Goal: Task Accomplishment & Management: Use online tool/utility

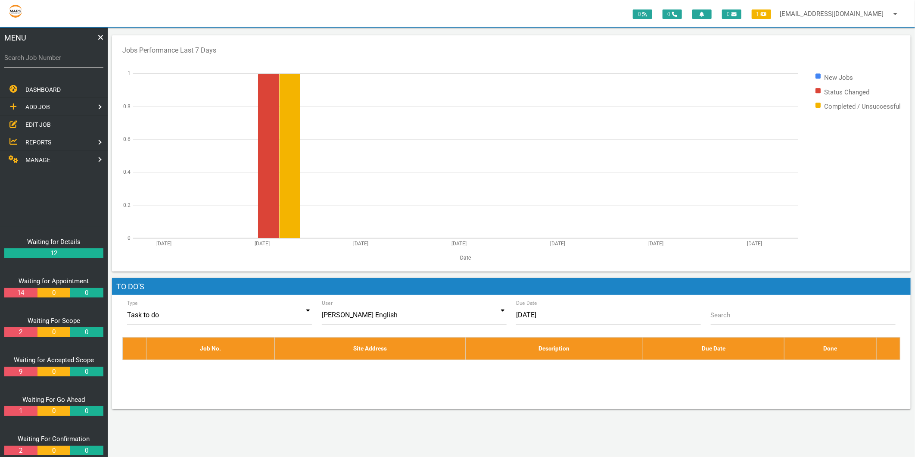
click at [54, 59] on label "Search Job Number" at bounding box center [53, 58] width 99 height 10
click at [54, 59] on input "Search Job Number" at bounding box center [53, 58] width 99 height 20
type input "1743"
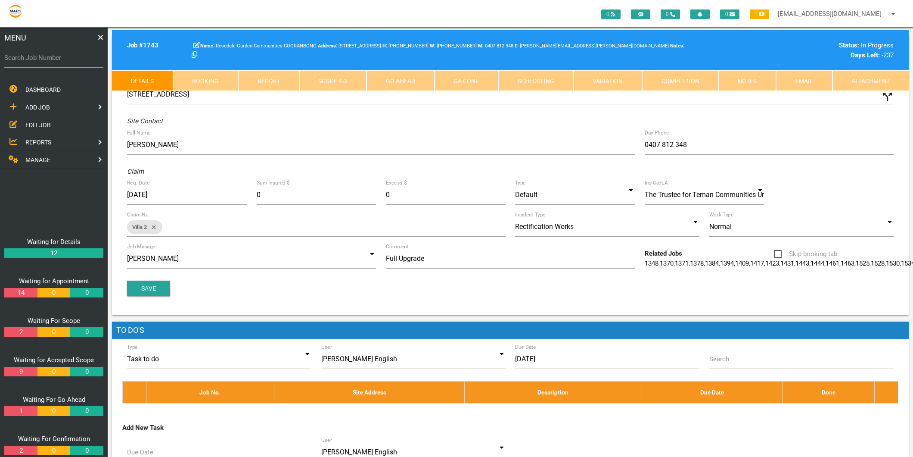
click at [682, 82] on link "Completion" at bounding box center [680, 80] width 77 height 21
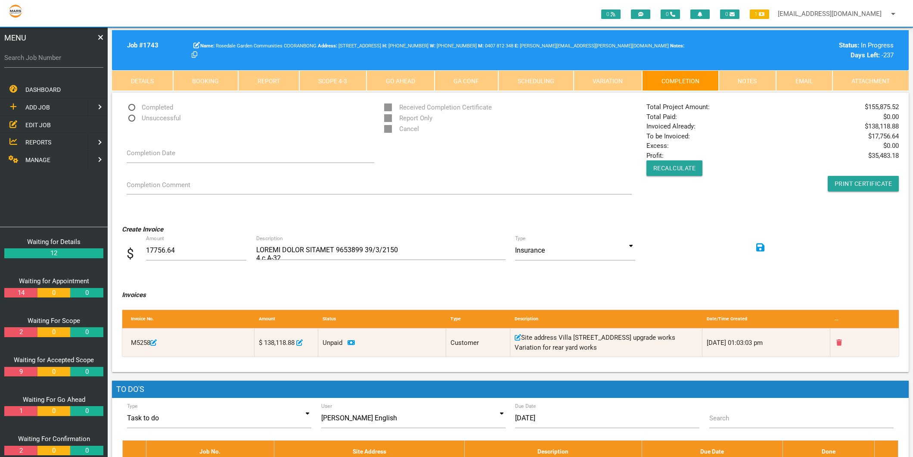
click at [341, 75] on link "Scope 4 - 3" at bounding box center [333, 80] width 68 height 21
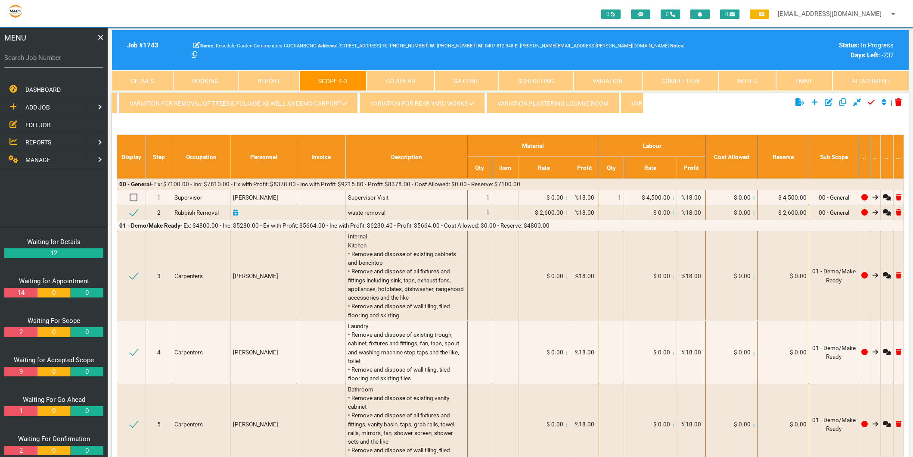
scroll to position [0, 419]
click at [623, 107] on link "Variation for Carport" at bounding box center [604, 103] width 93 height 21
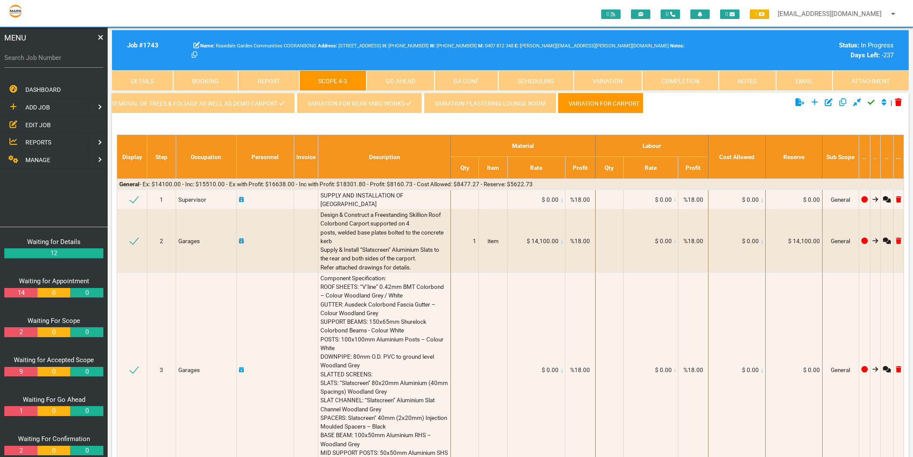
click at [217, 109] on link "Variation for removal of Trees & Foliage as well as Demo Carport" at bounding box center [175, 103] width 239 height 21
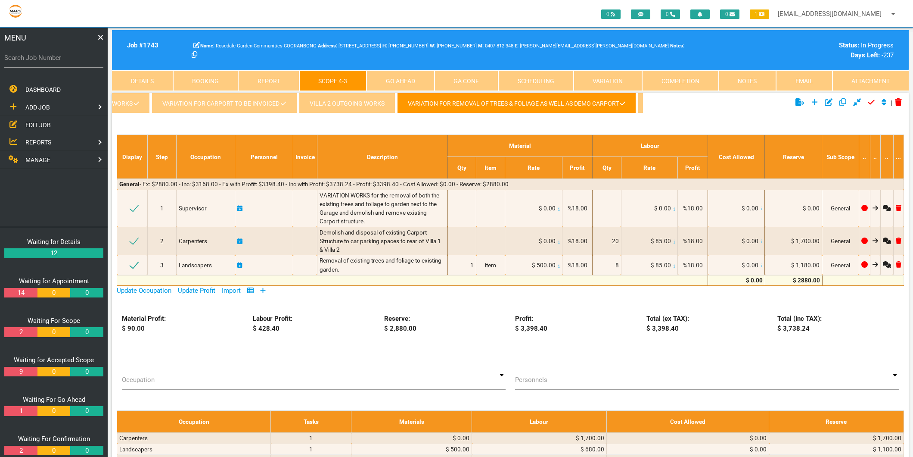
scroll to position [0, 73]
click at [221, 109] on link "Variation for carport to be invoiced" at bounding box center [228, 103] width 145 height 21
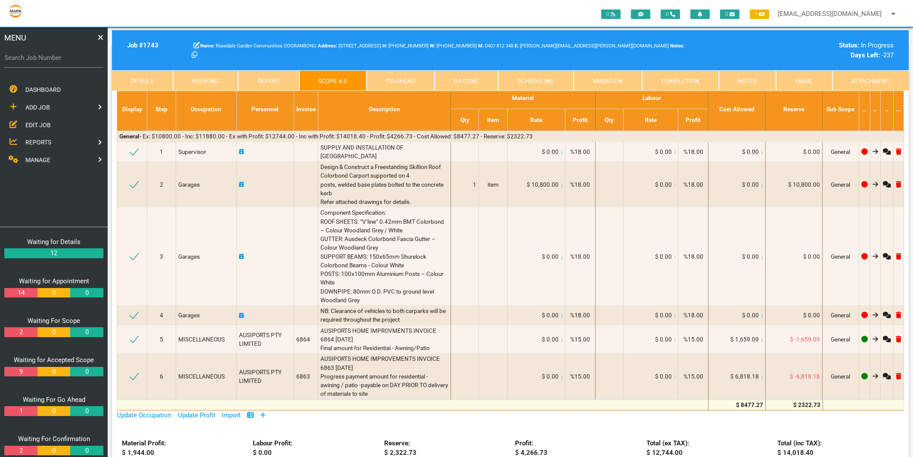
scroll to position [0, 0]
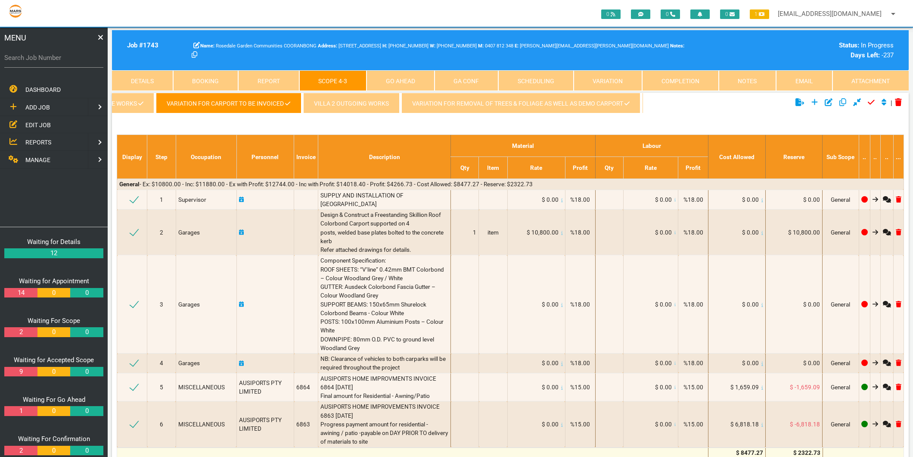
click at [671, 78] on link "Completion" at bounding box center [680, 80] width 77 height 21
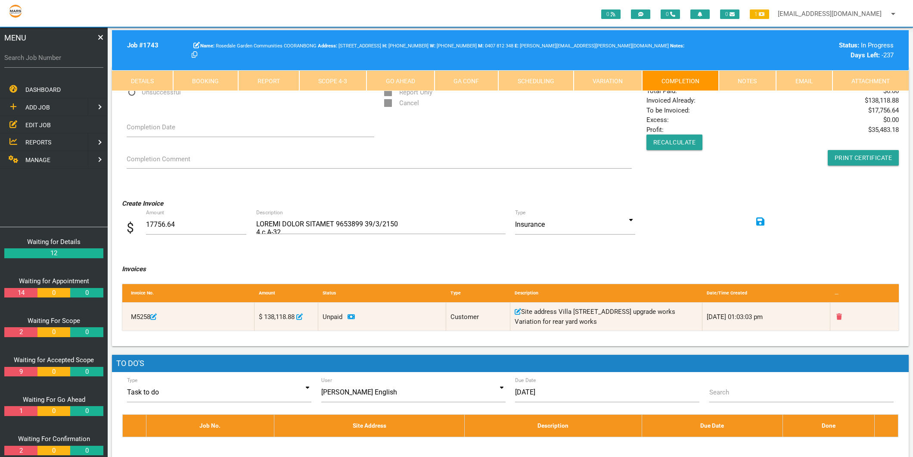
scroll to position [48, 0]
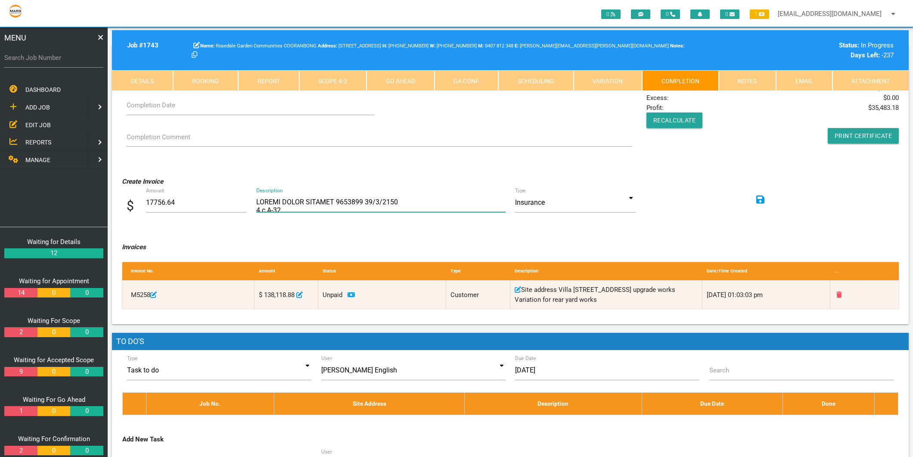
click at [274, 206] on textarea "Description" at bounding box center [380, 202] width 249 height 19
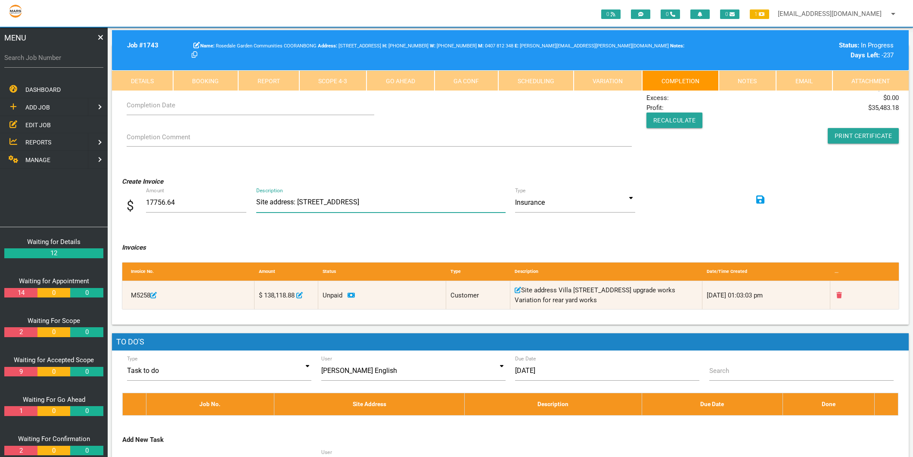
scroll to position [1, 0]
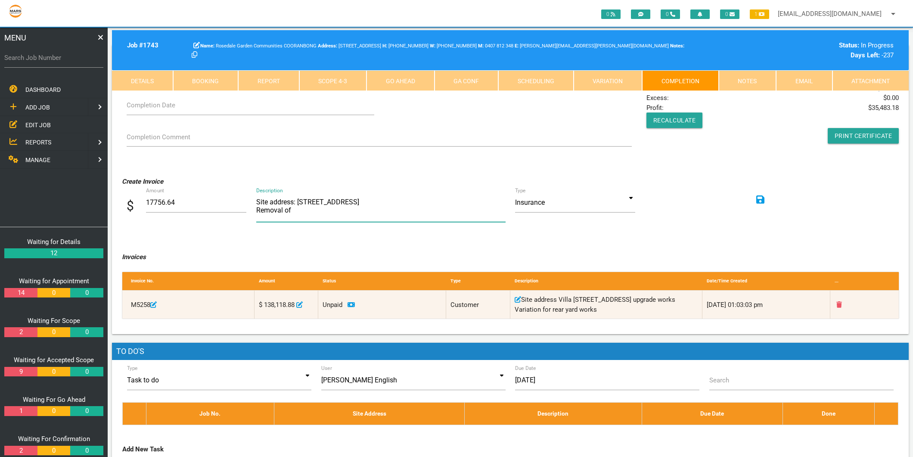
click at [298, 211] on textarea "Description" at bounding box center [380, 207] width 249 height 29
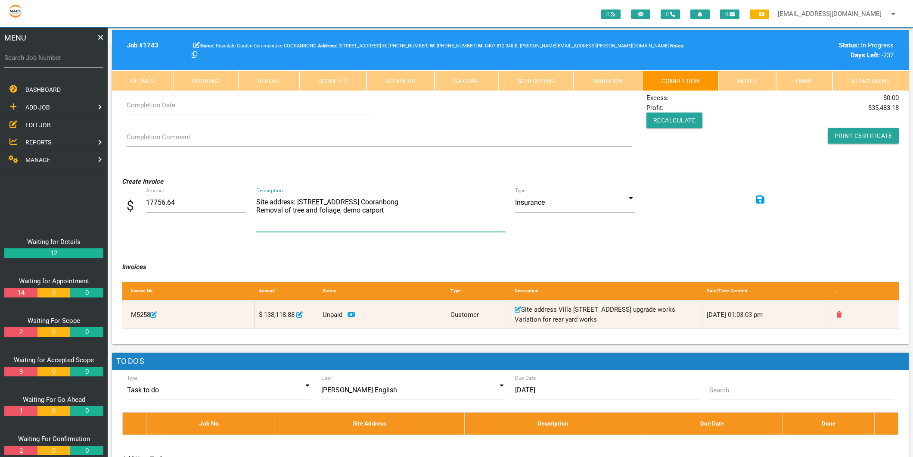
scroll to position [0, 0]
type textarea "Site address: Villa 2/28 Deaves Rd Cooranbong Removal of tree and foliage, demo…"
click at [593, 179] on p "Create Invoice" at bounding box center [510, 182] width 777 height 10
type input "Insurance"
click at [631, 197] on input at bounding box center [575, 203] width 120 height 20
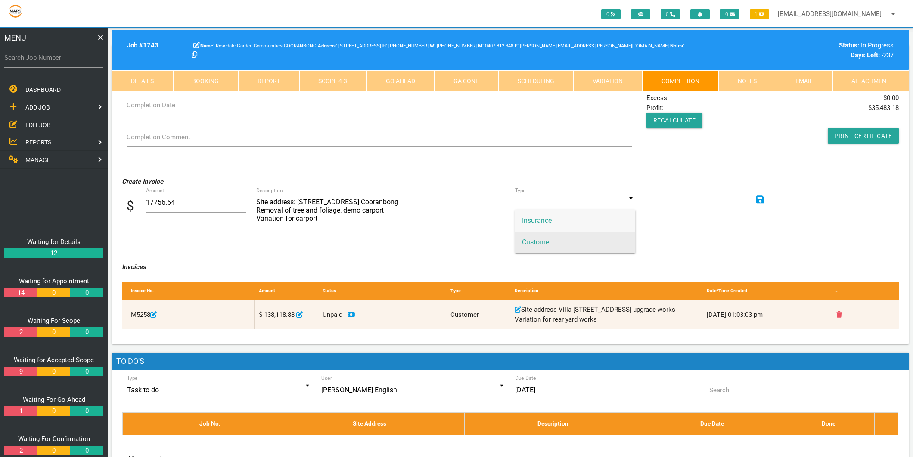
click at [564, 240] on span "Customer" at bounding box center [575, 242] width 120 height 22
type input "Customer"
click at [759, 202] on icon at bounding box center [760, 199] width 9 height 9
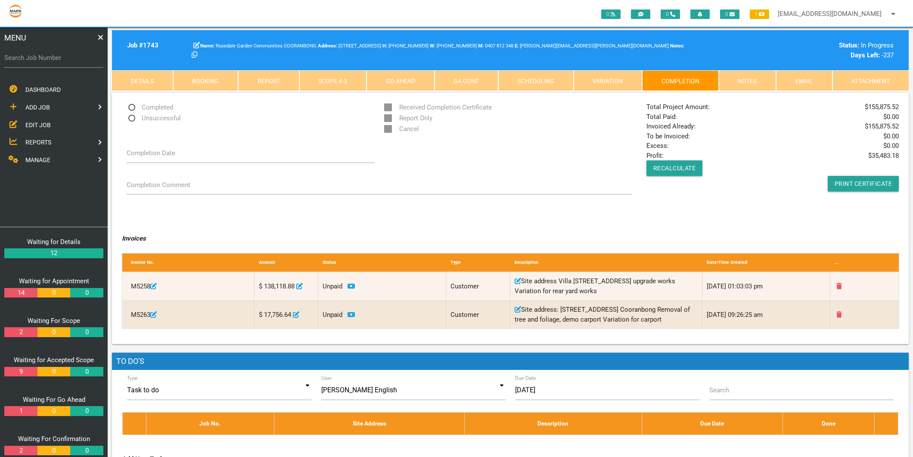
click at [50, 56] on label "Search Job Number" at bounding box center [53, 58] width 99 height 10
click at [50, 56] on input "Search Job Number" at bounding box center [53, 58] width 99 height 20
type input "1499"
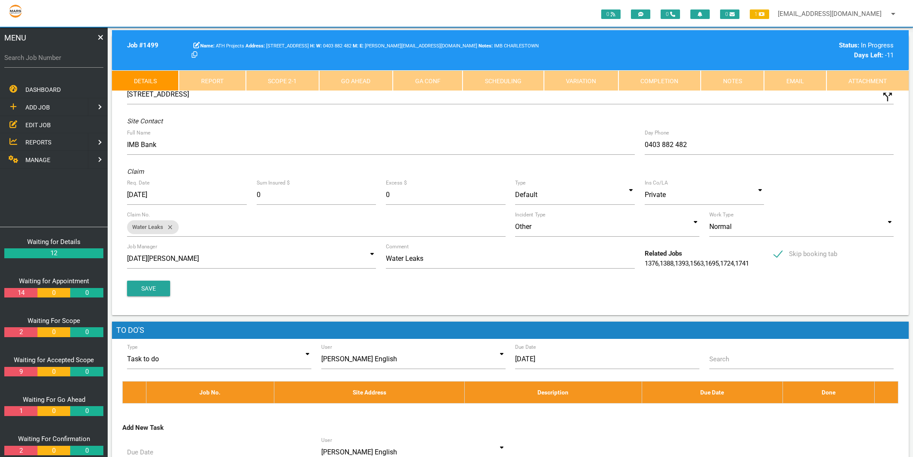
click at [688, 83] on link "Completion" at bounding box center [660, 80] width 82 height 21
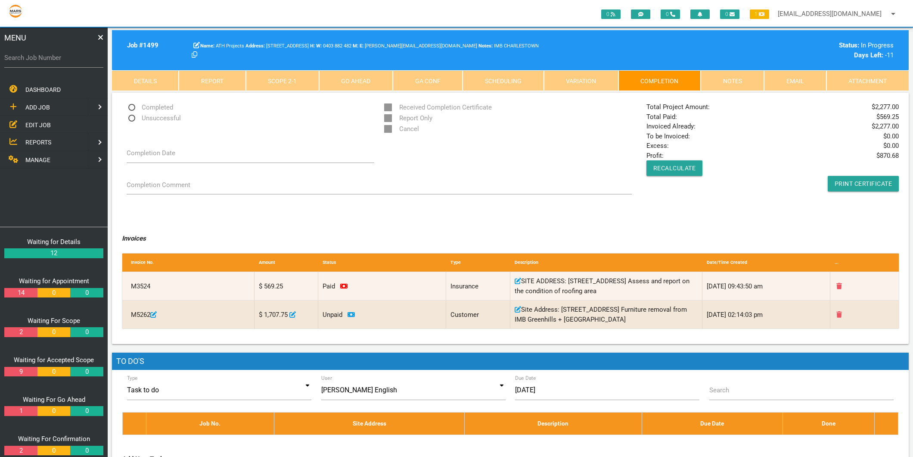
click at [38, 121] on span "EDIT JOB" at bounding box center [37, 124] width 25 height 7
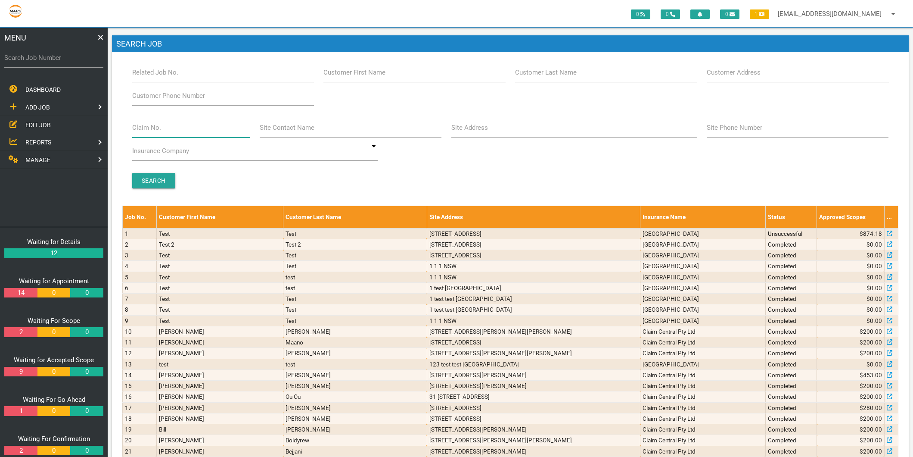
click at [138, 134] on input "Claim No." at bounding box center [191, 128] width 118 height 20
type input "villa 13"
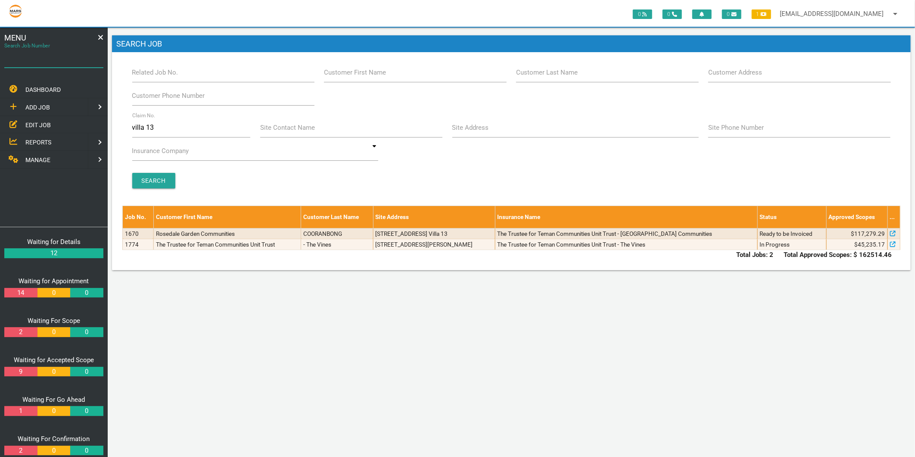
click at [30, 48] on div "Search Job Number" at bounding box center [53, 59] width 99 height 23
type input "1747"
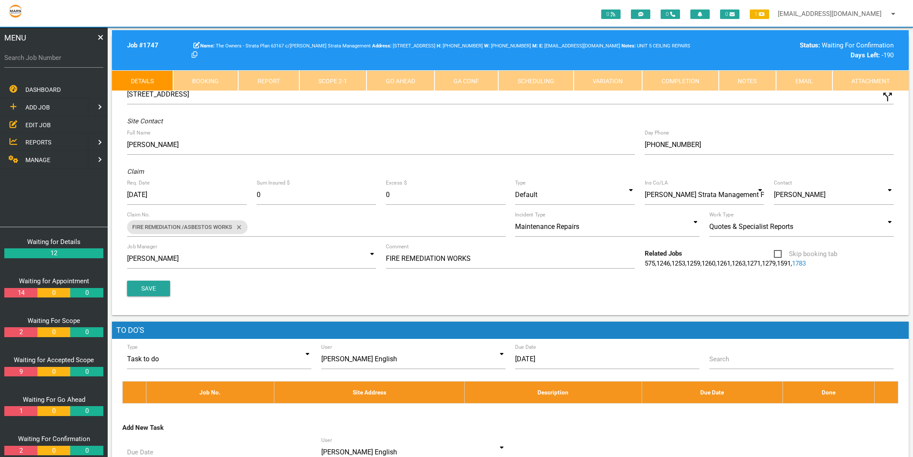
click at [663, 72] on link "Completion" at bounding box center [680, 80] width 77 height 21
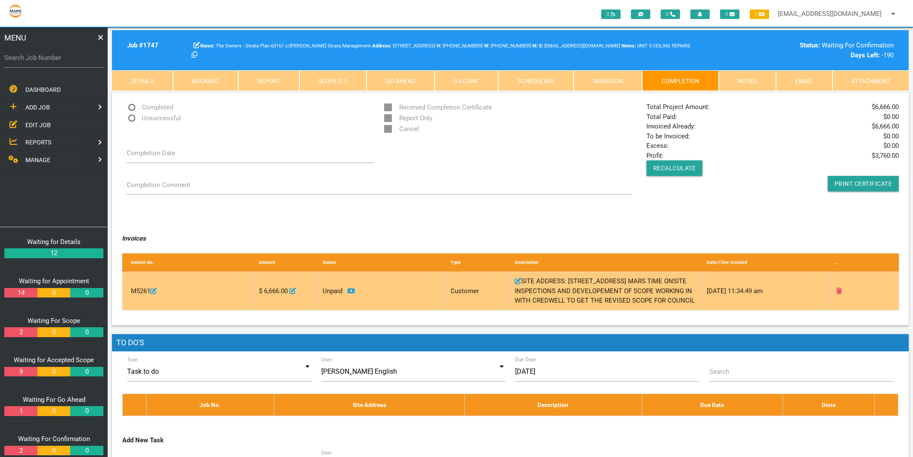
scroll to position [48, 0]
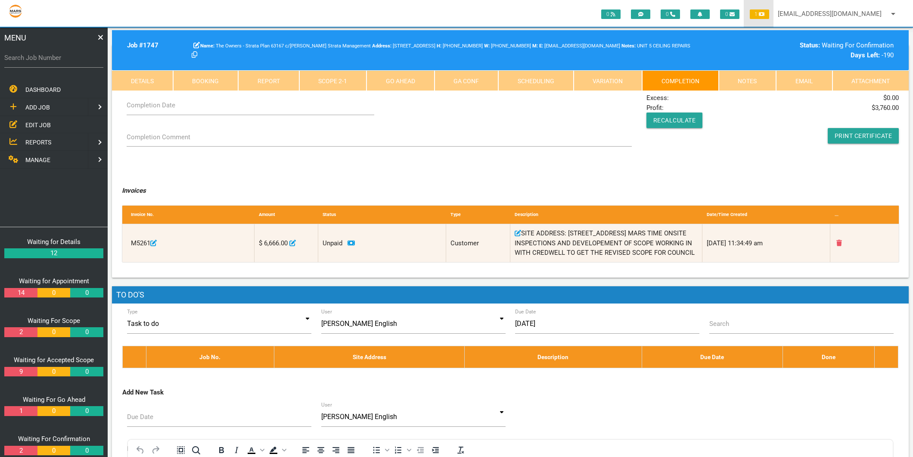
click at [749, 18] on link "1" at bounding box center [759, 14] width 30 height 28
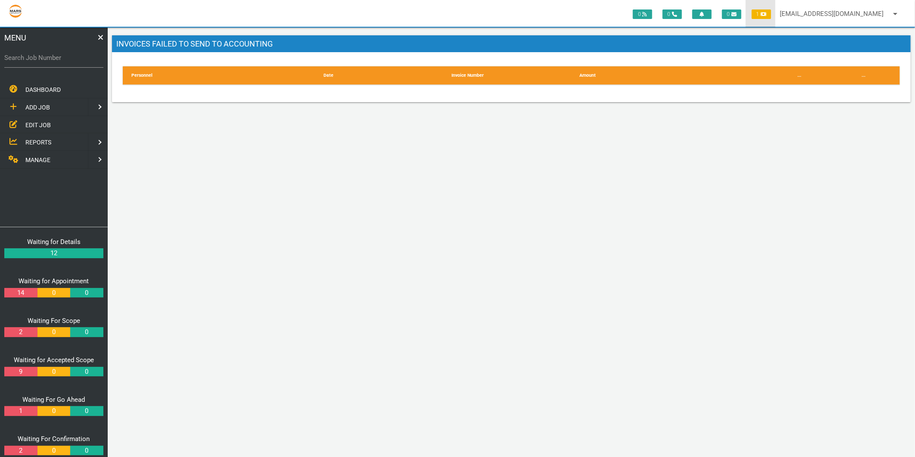
click at [758, 14] on span "1" at bounding box center [761, 13] width 19 height 9
click at [31, 62] on label "Search Job Number" at bounding box center [53, 58] width 99 height 10
click at [31, 62] on input "Search Job Number" at bounding box center [53, 58] width 99 height 20
type input "1747"
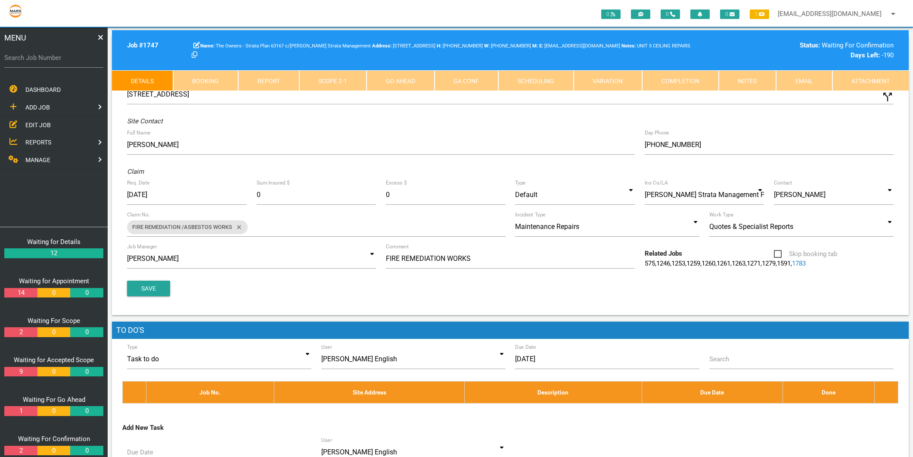
click at [337, 81] on link "Scope 2 - 1" at bounding box center [333, 80] width 68 height 21
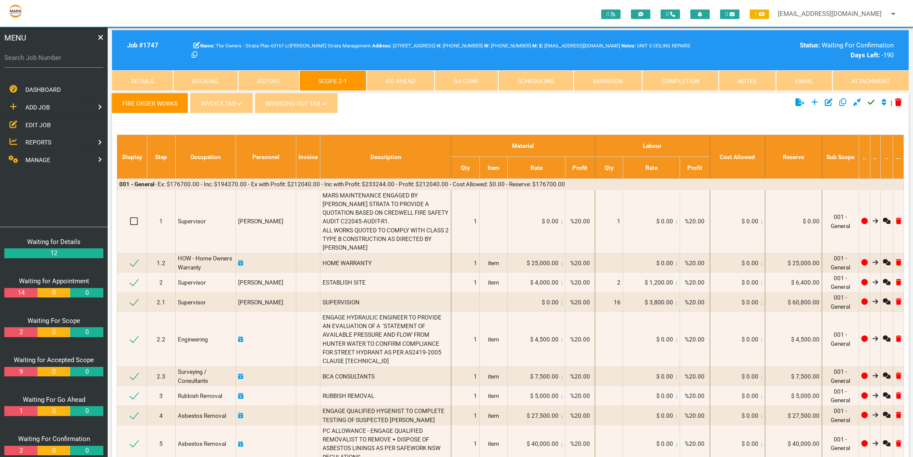
click at [287, 104] on link "INVOICING OUT TAB" at bounding box center [296, 103] width 83 height 21
